Goal: Navigation & Orientation: Find specific page/section

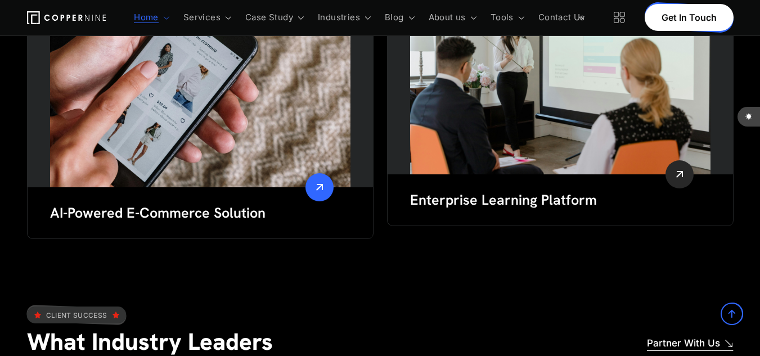
scroll to position [2305, 0]
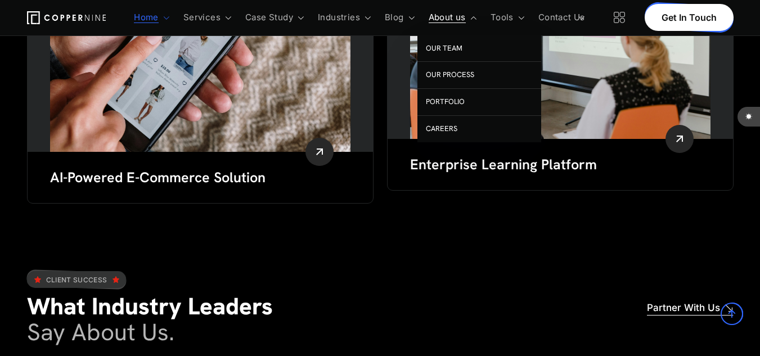
click at [432, 19] on link "About us" at bounding box center [446, 17] width 37 height 35
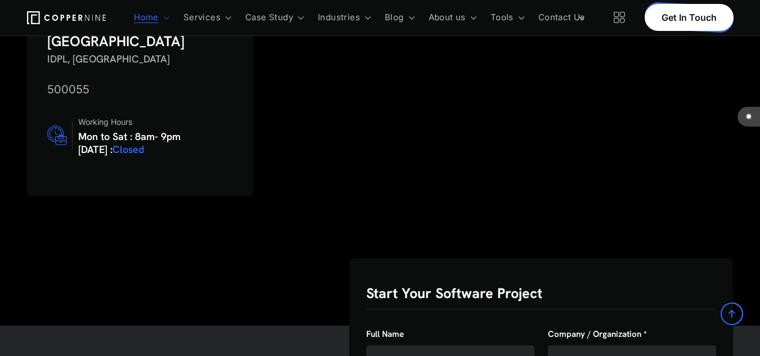
scroll to position [400, 0]
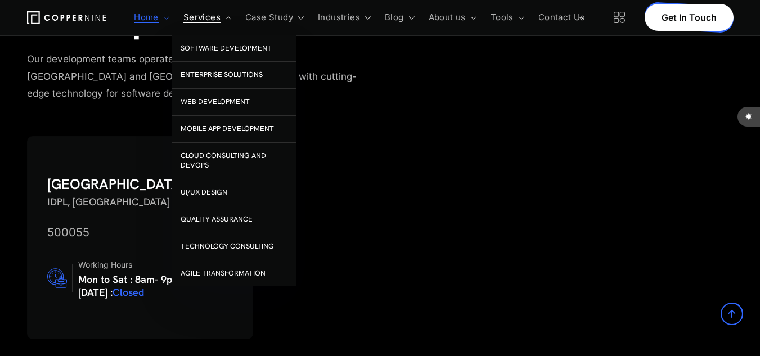
click at [198, 19] on link "Services" at bounding box center [201, 17] width 37 height 35
